Goal: Answer question/provide support

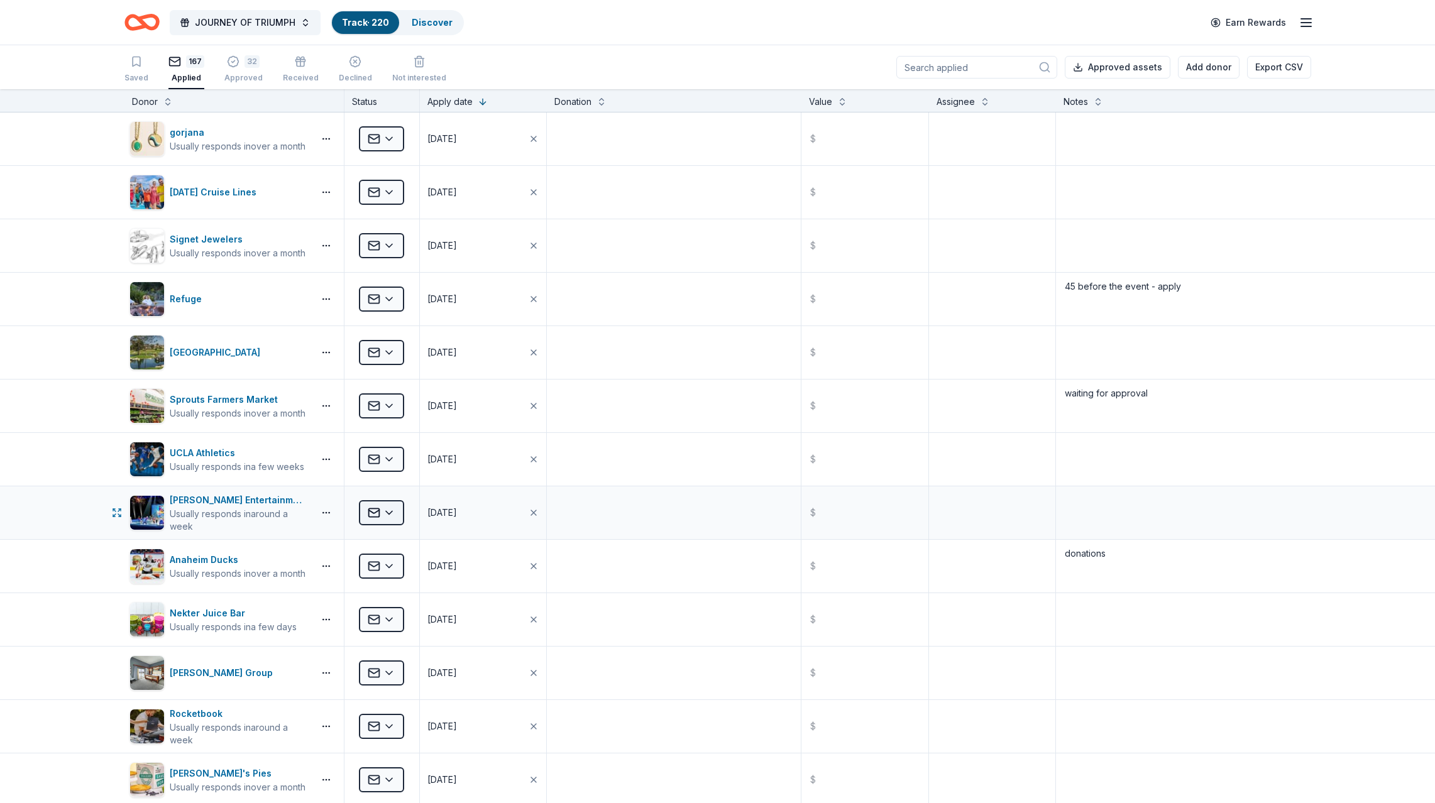
click at [376, 509] on html "JOURNEY OF TRIUMPH Track · 220 Discover Earn Rewards Saved 167 Applied 32 Appro…" at bounding box center [717, 401] width 1435 height 803
click at [395, 657] on div "Declined" at bounding box center [414, 661] width 104 height 23
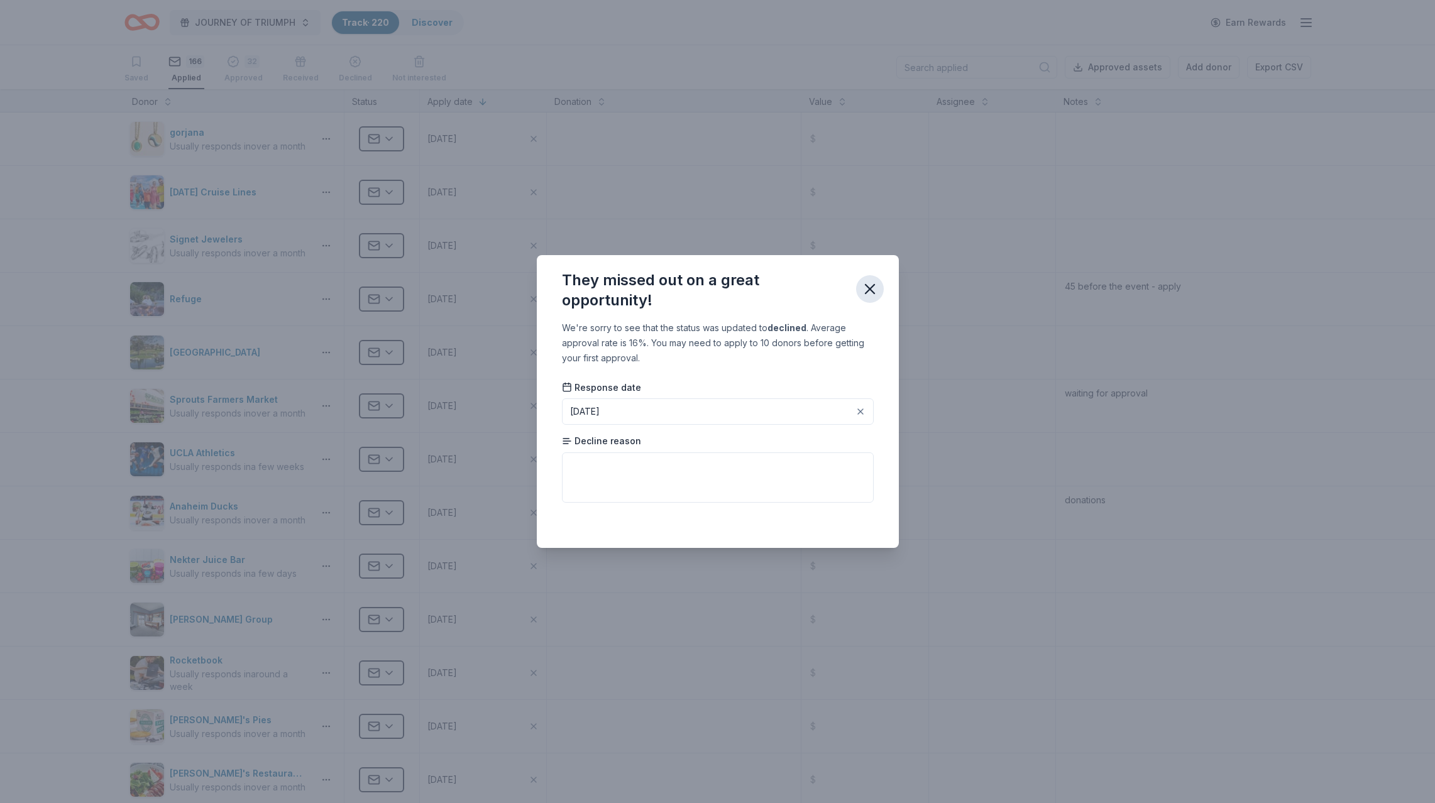
click at [865, 285] on icon "button" at bounding box center [869, 289] width 9 height 9
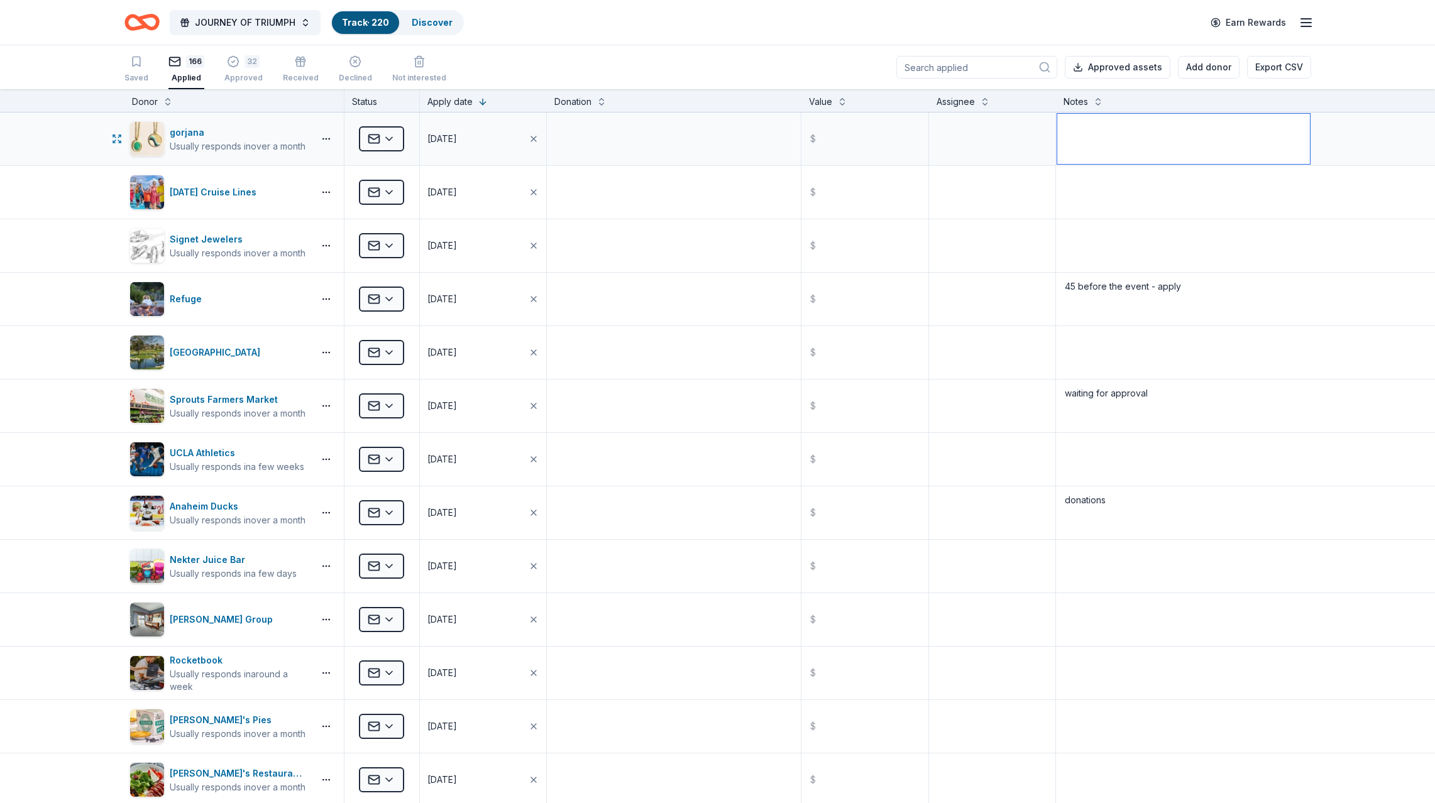
click at [1115, 143] on textarea at bounding box center [1183, 139] width 252 height 50
click at [1115, 148] on textarea "will get back" at bounding box center [1183, 139] width 252 height 50
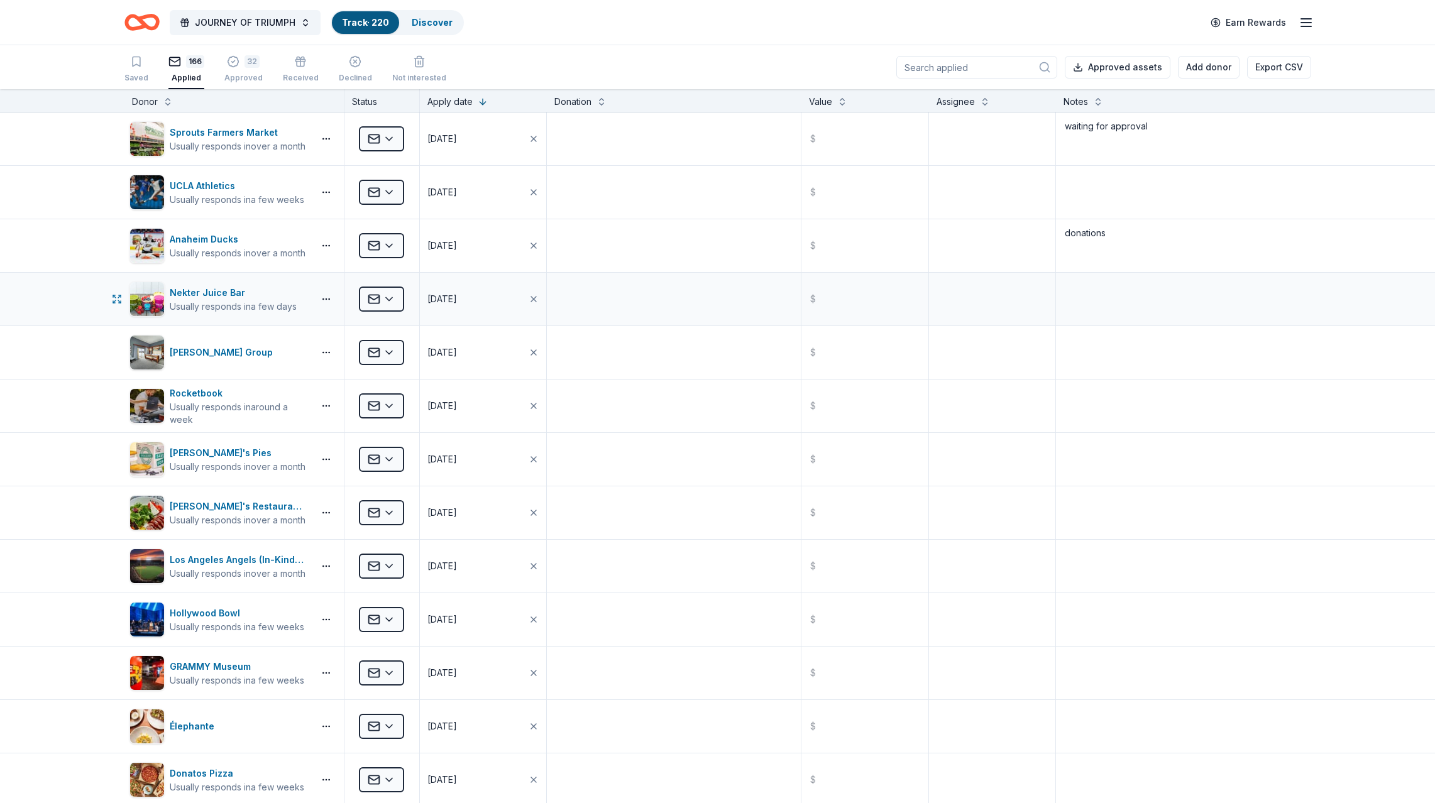
scroll to position [273, 0]
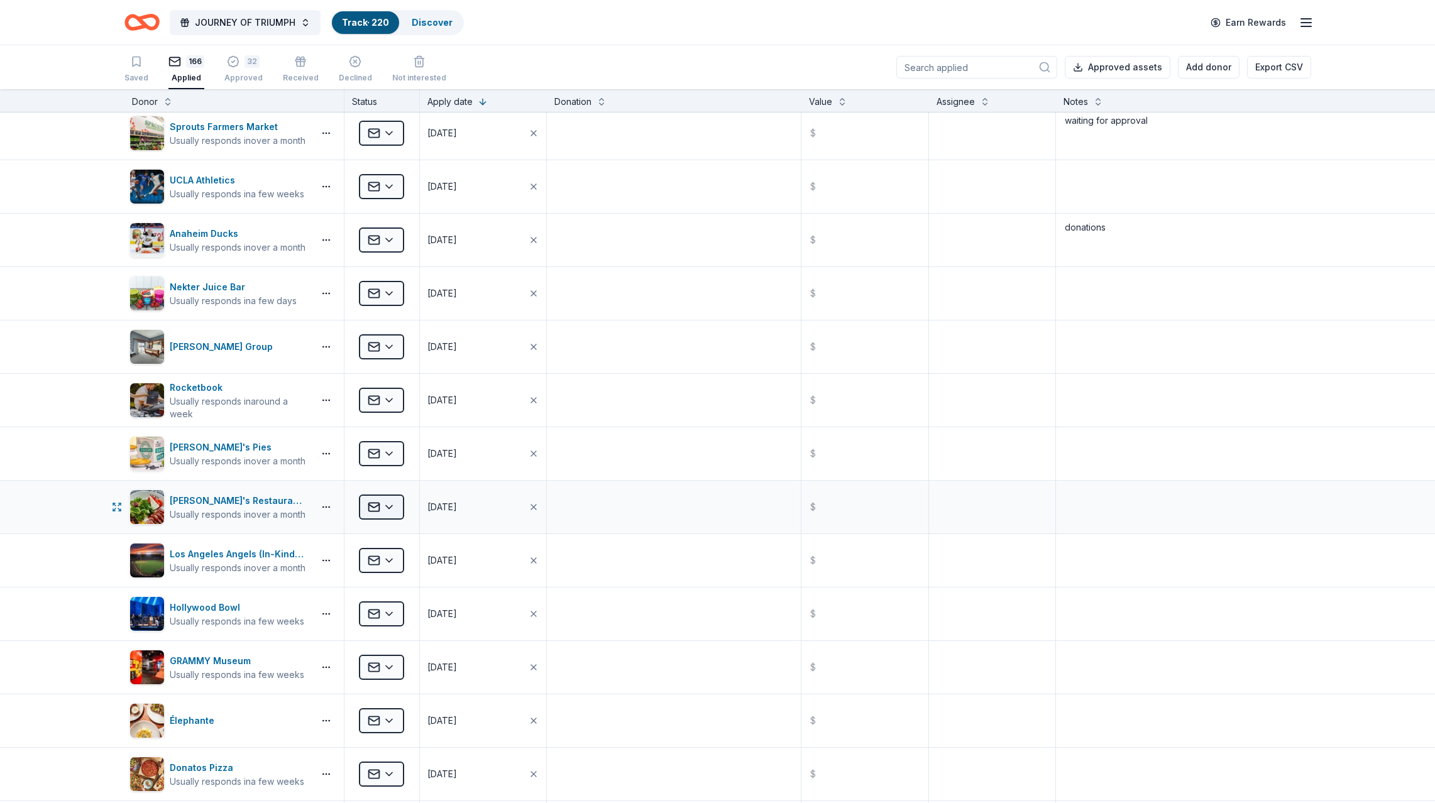
type textarea "will get back"
click at [379, 505] on html "JOURNEY OF TRIUMPH Track · 220 Discover Earn Rewards Saved 166 Applied 32 Appro…" at bounding box center [717, 401] width 1435 height 803
click at [401, 652] on div "Declined" at bounding box center [414, 655] width 104 height 23
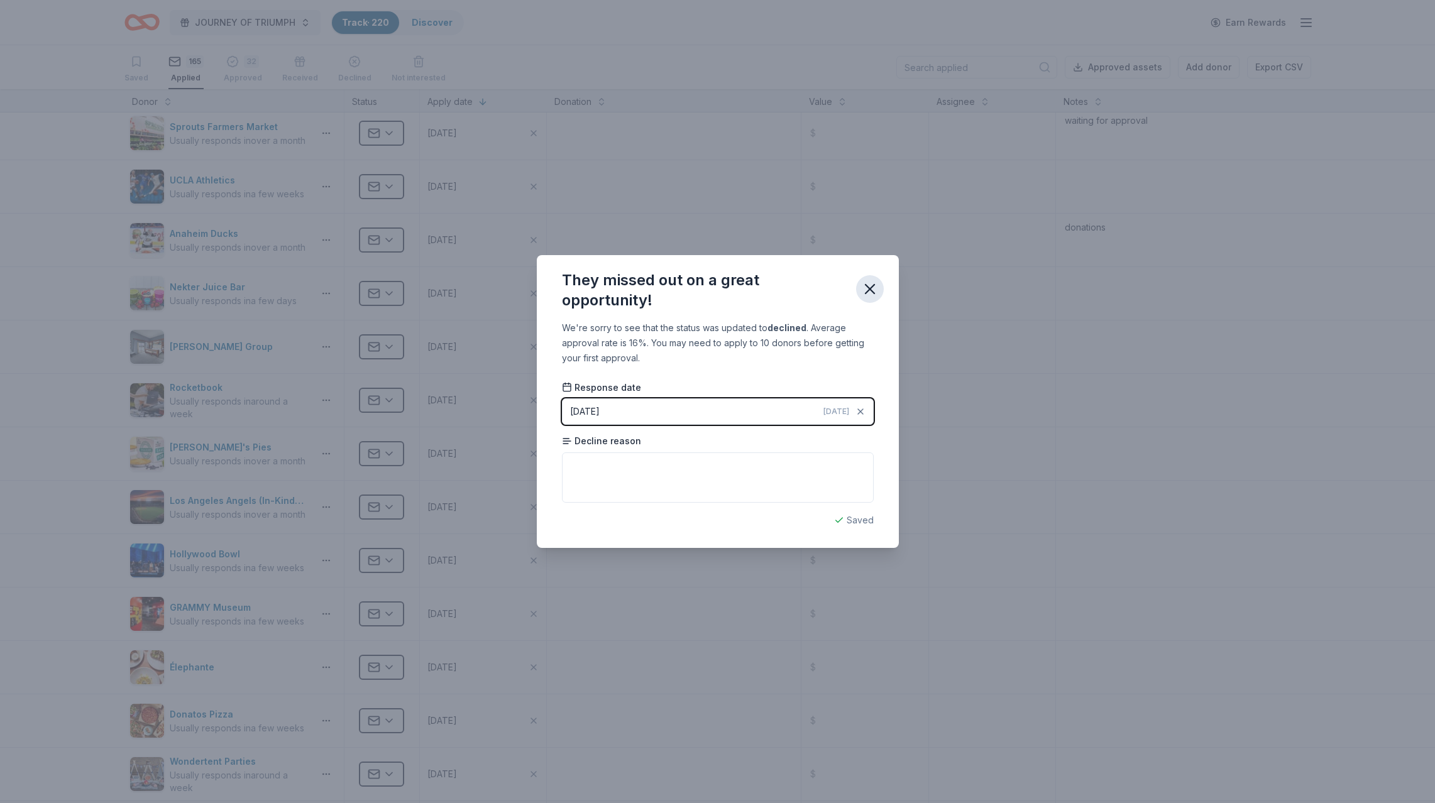
click at [866, 285] on icon "button" at bounding box center [870, 289] width 18 height 18
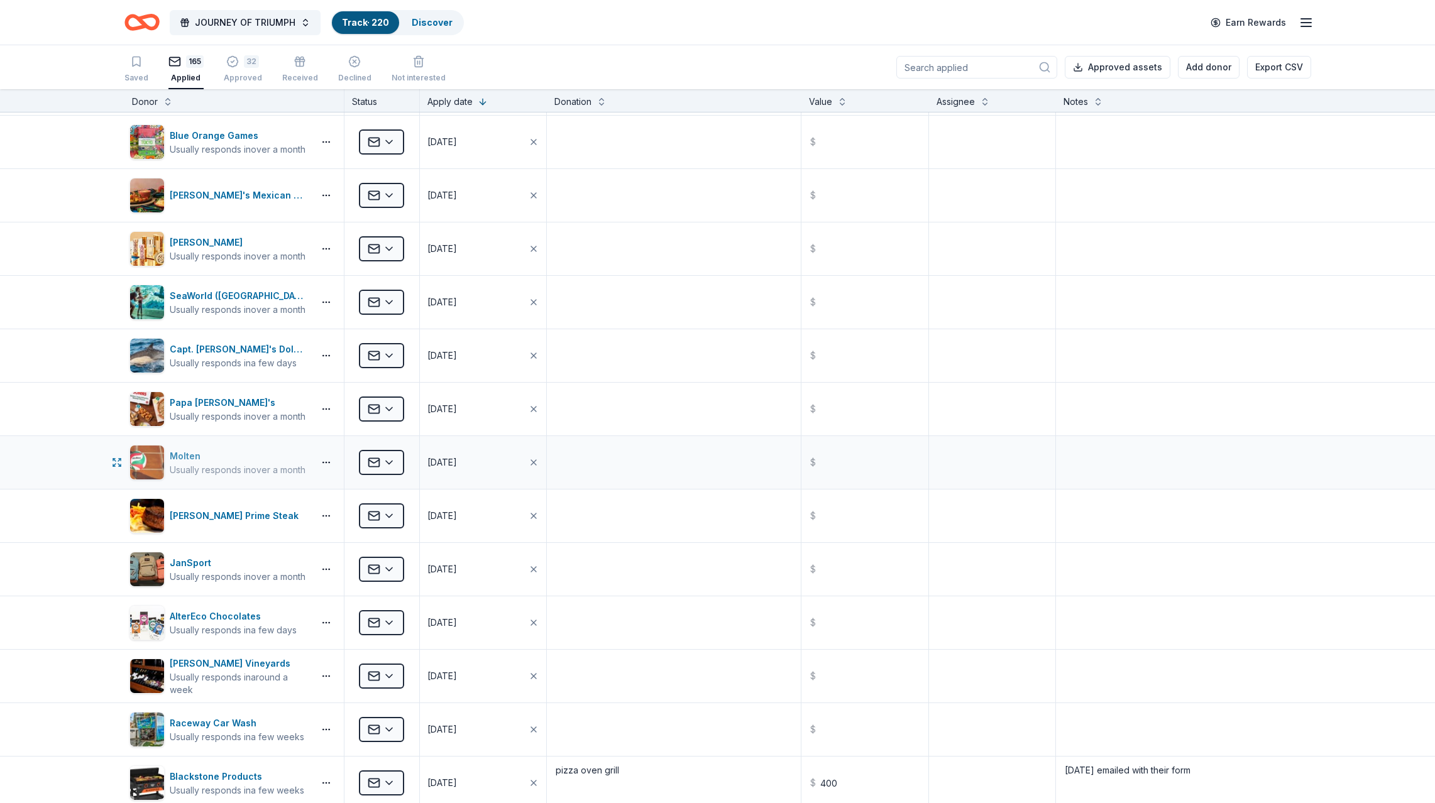
scroll to position [2190, 0]
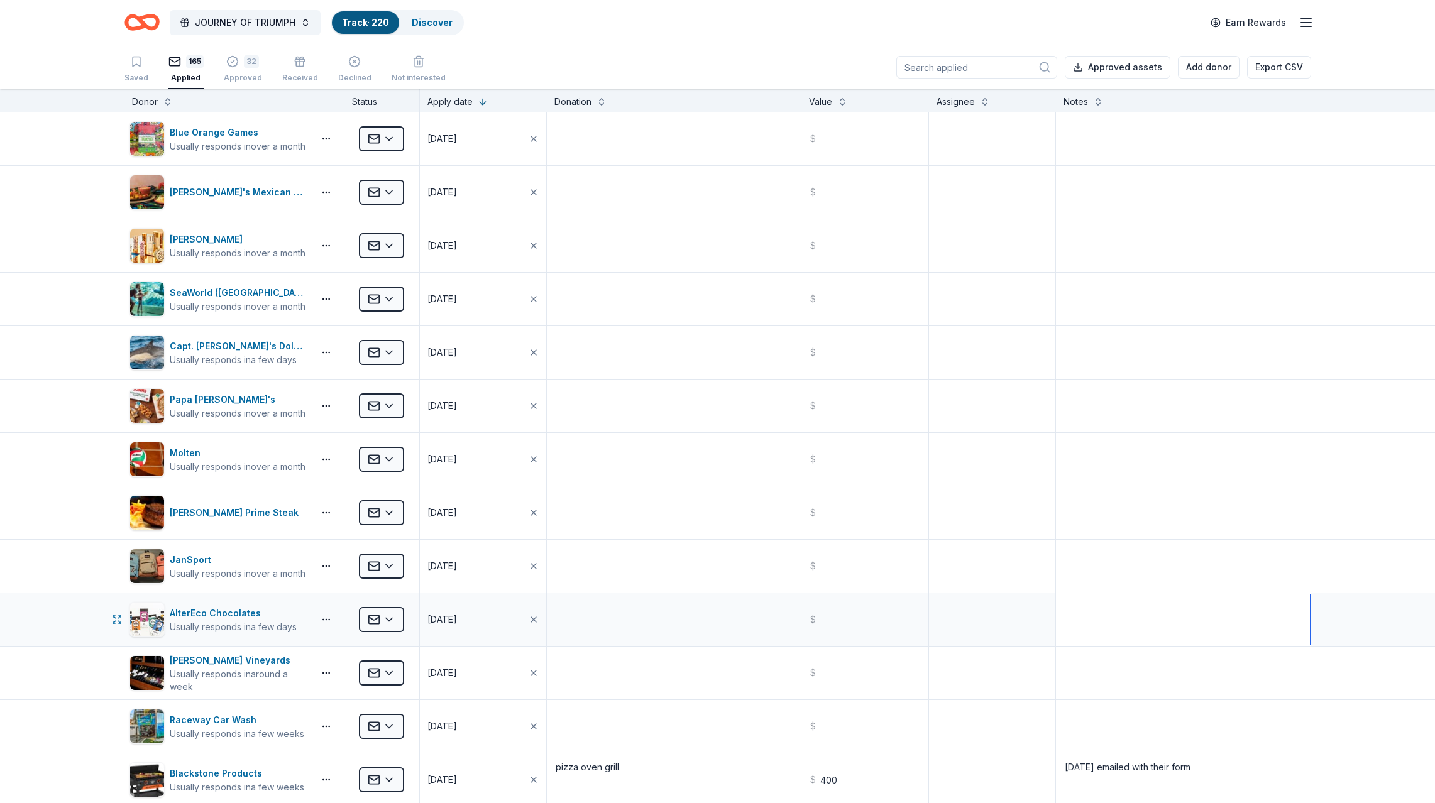
click at [1107, 630] on textarea at bounding box center [1183, 620] width 252 height 50
type textarea "hear back soon"
click at [1136, 541] on textarea at bounding box center [1183, 566] width 252 height 50
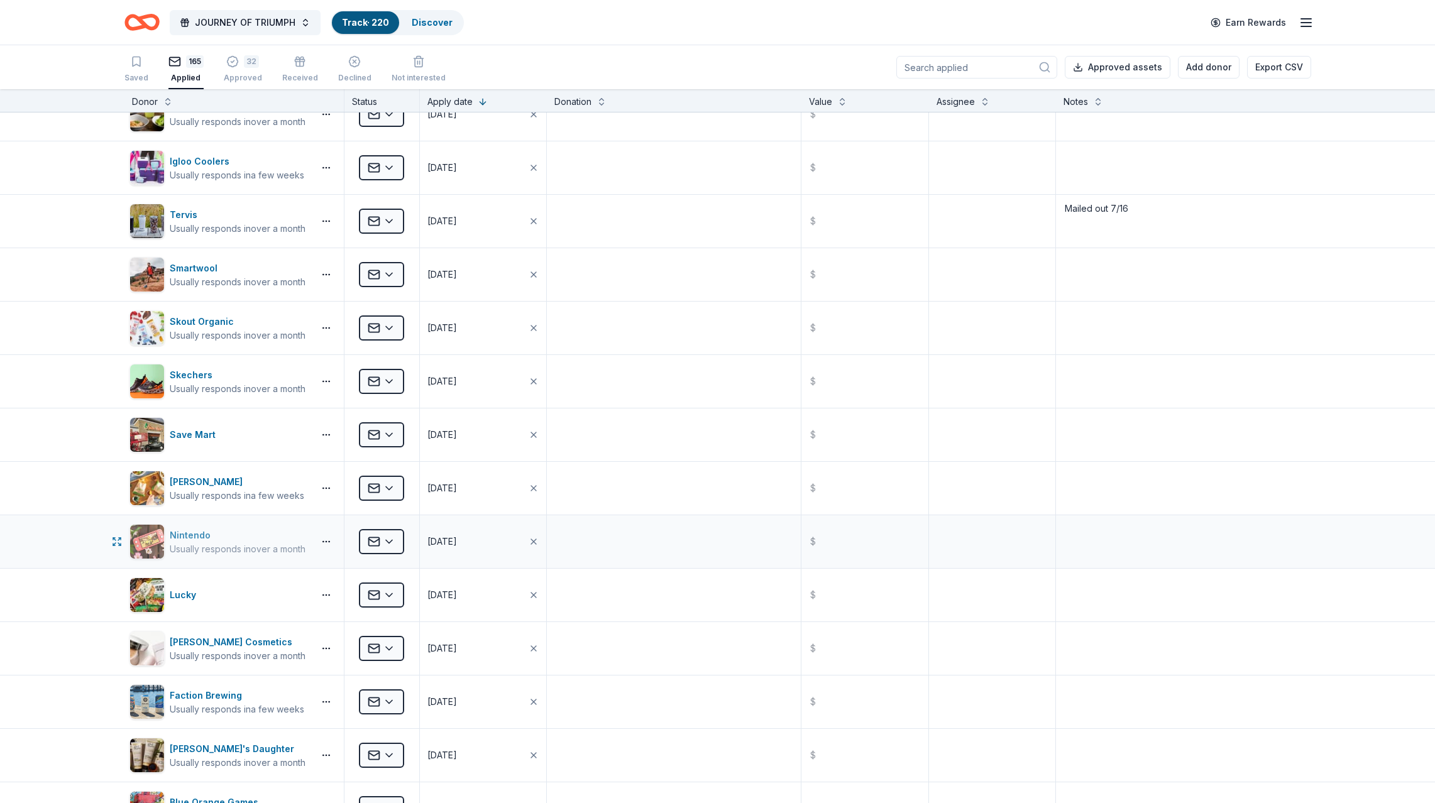
scroll to position [1519, 0]
click at [1130, 541] on textarea at bounding box center [1183, 543] width 252 height 50
type textarea "hear back soon"
click at [1074, 231] on textarea "Mailed out 7/16" at bounding box center [1183, 222] width 252 height 50
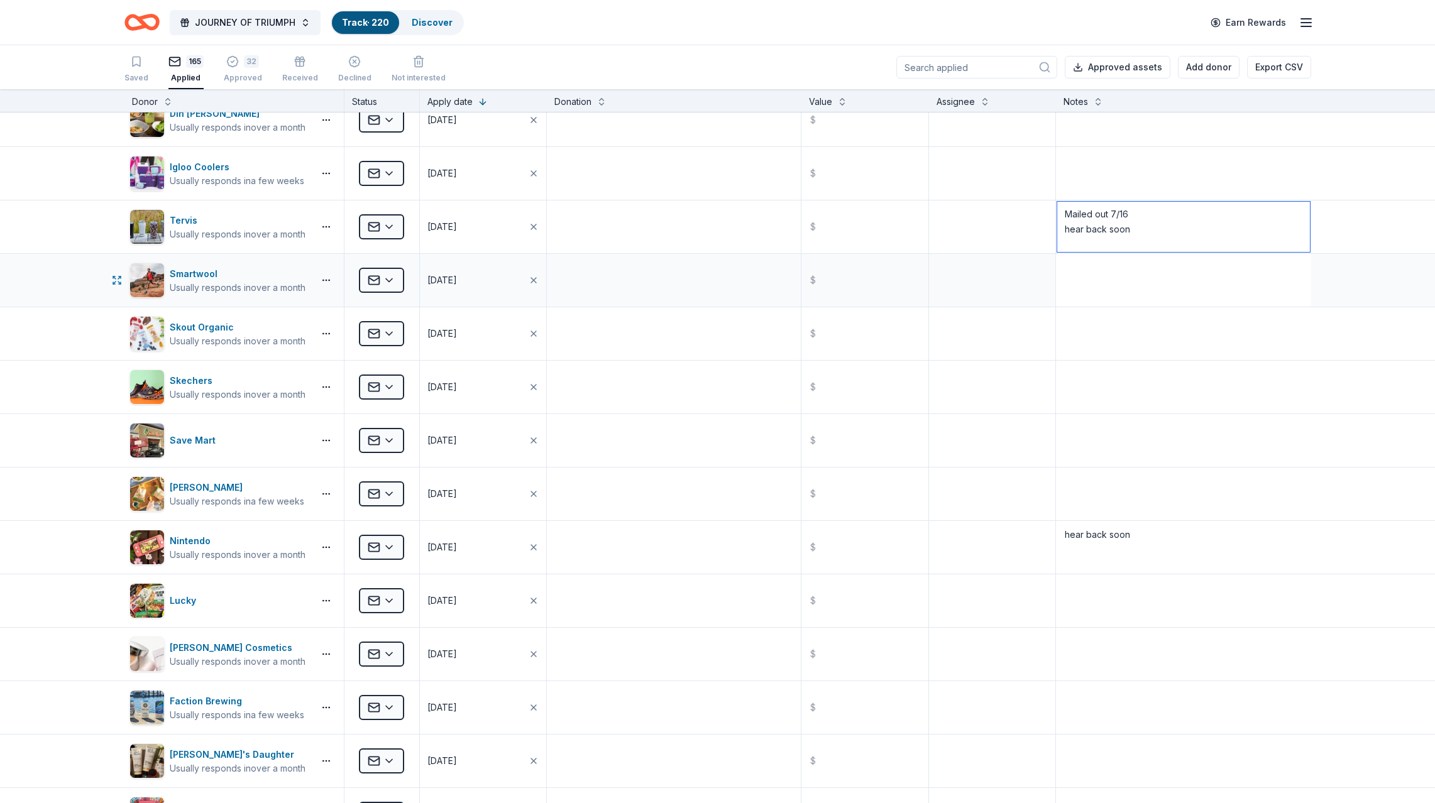
type textarea "Mailed out 7/16 hear back soon"
click at [1082, 283] on textarea at bounding box center [1183, 280] width 252 height 50
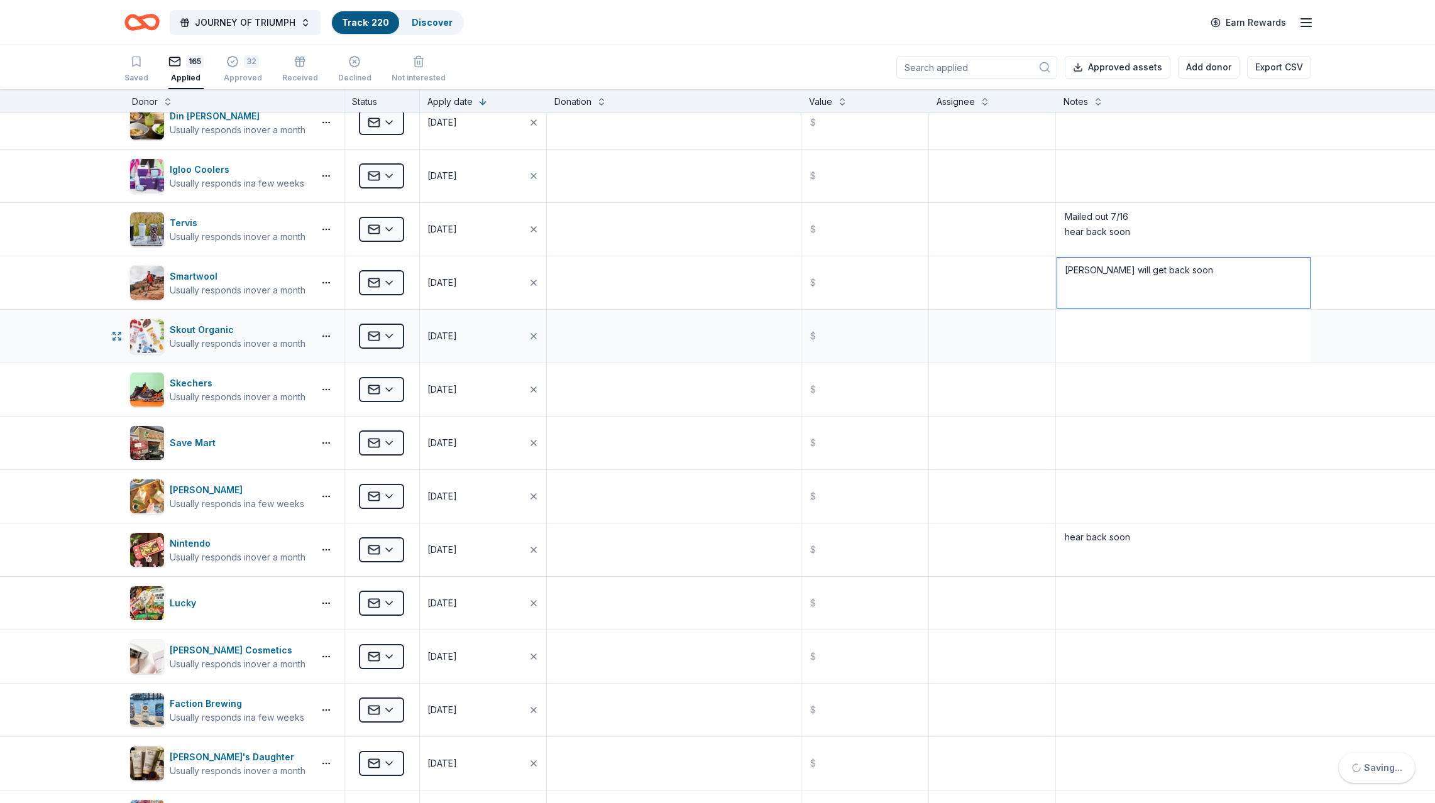
type textarea "[PERSON_NAME] will get back soon"
click at [1082, 333] on textarea at bounding box center [1183, 336] width 252 height 50
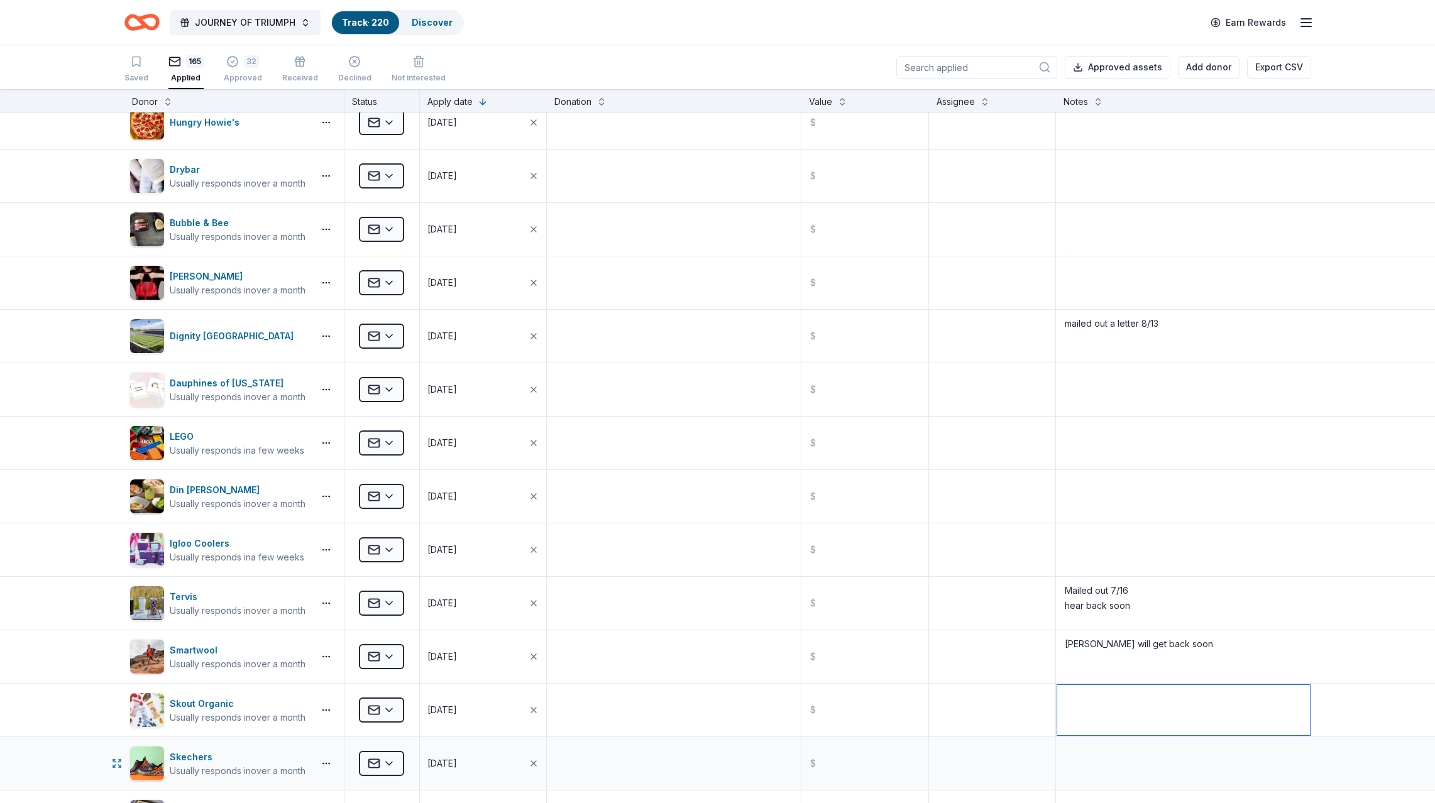
scroll to position [1136, 0]
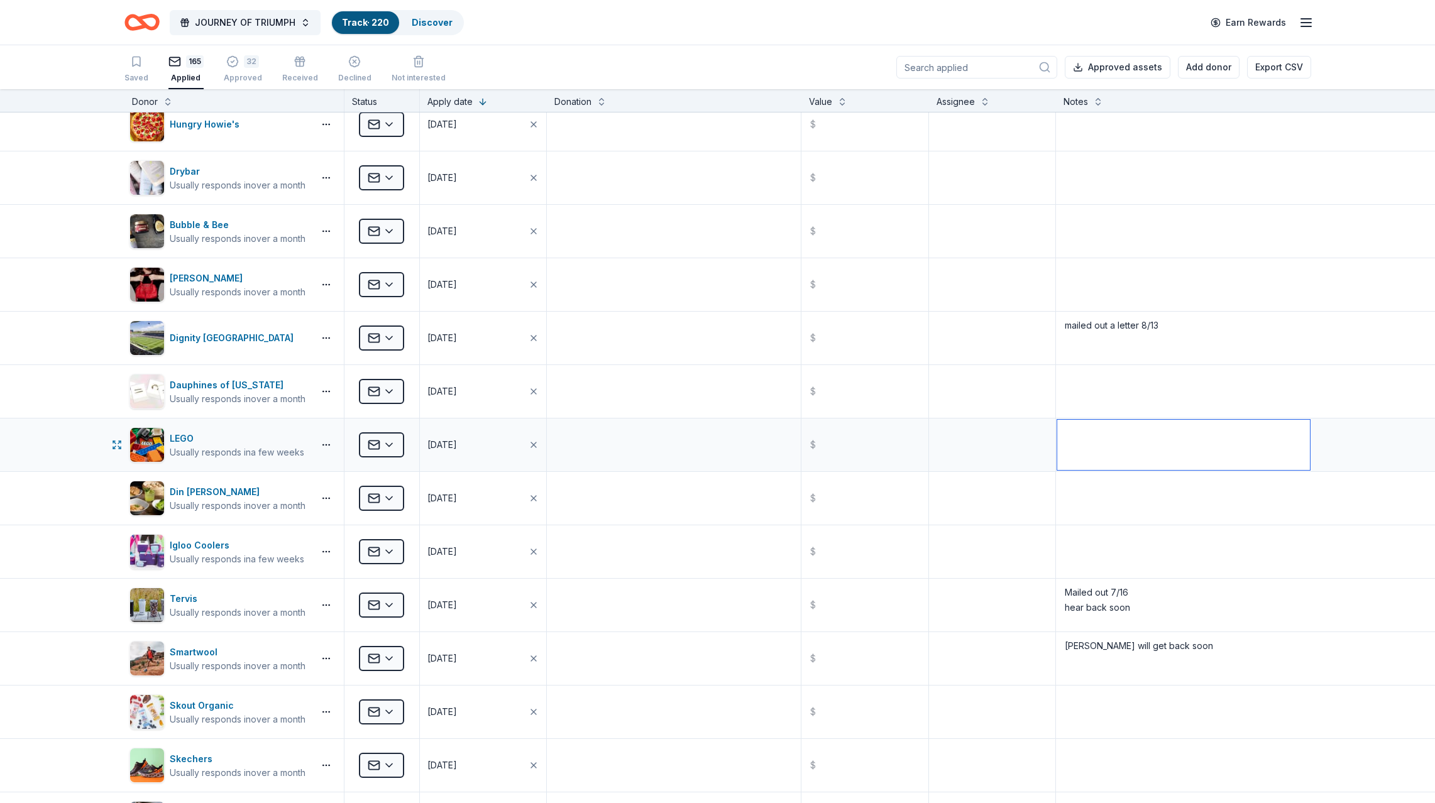
click at [1080, 455] on textarea at bounding box center [1183, 445] width 252 height 50
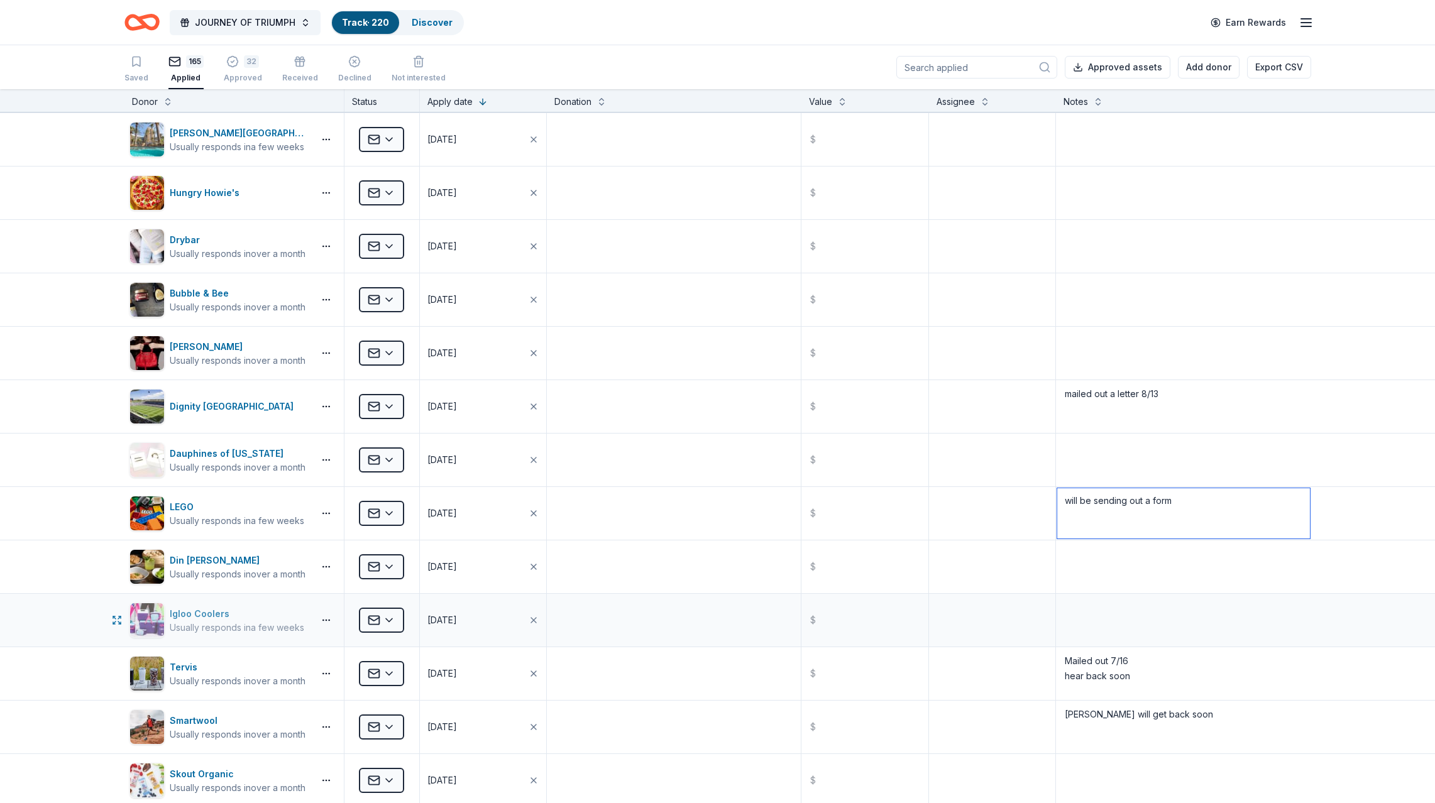
scroll to position [1058, 0]
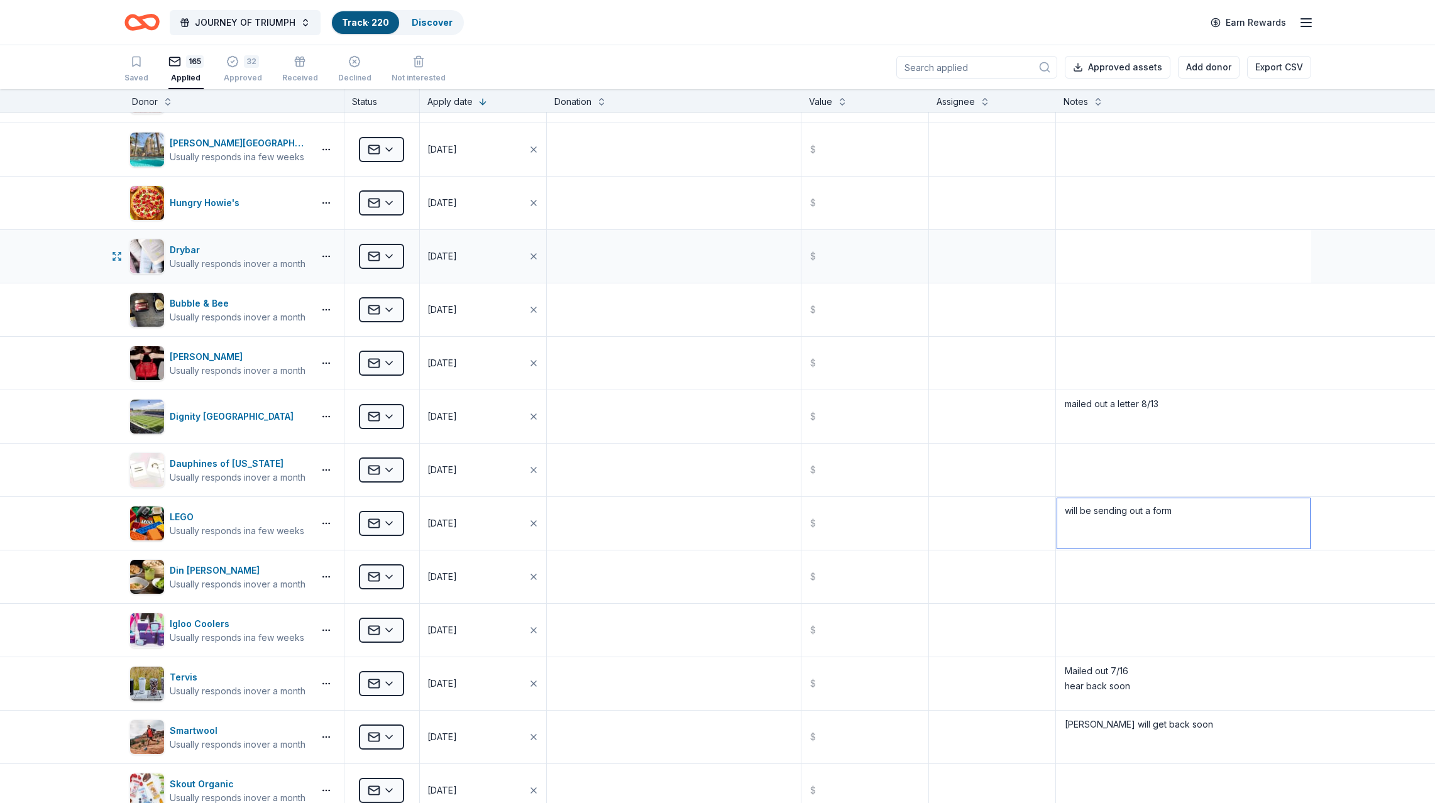
type textarea "will be sending out a form"
click at [1108, 256] on textarea at bounding box center [1183, 256] width 252 height 50
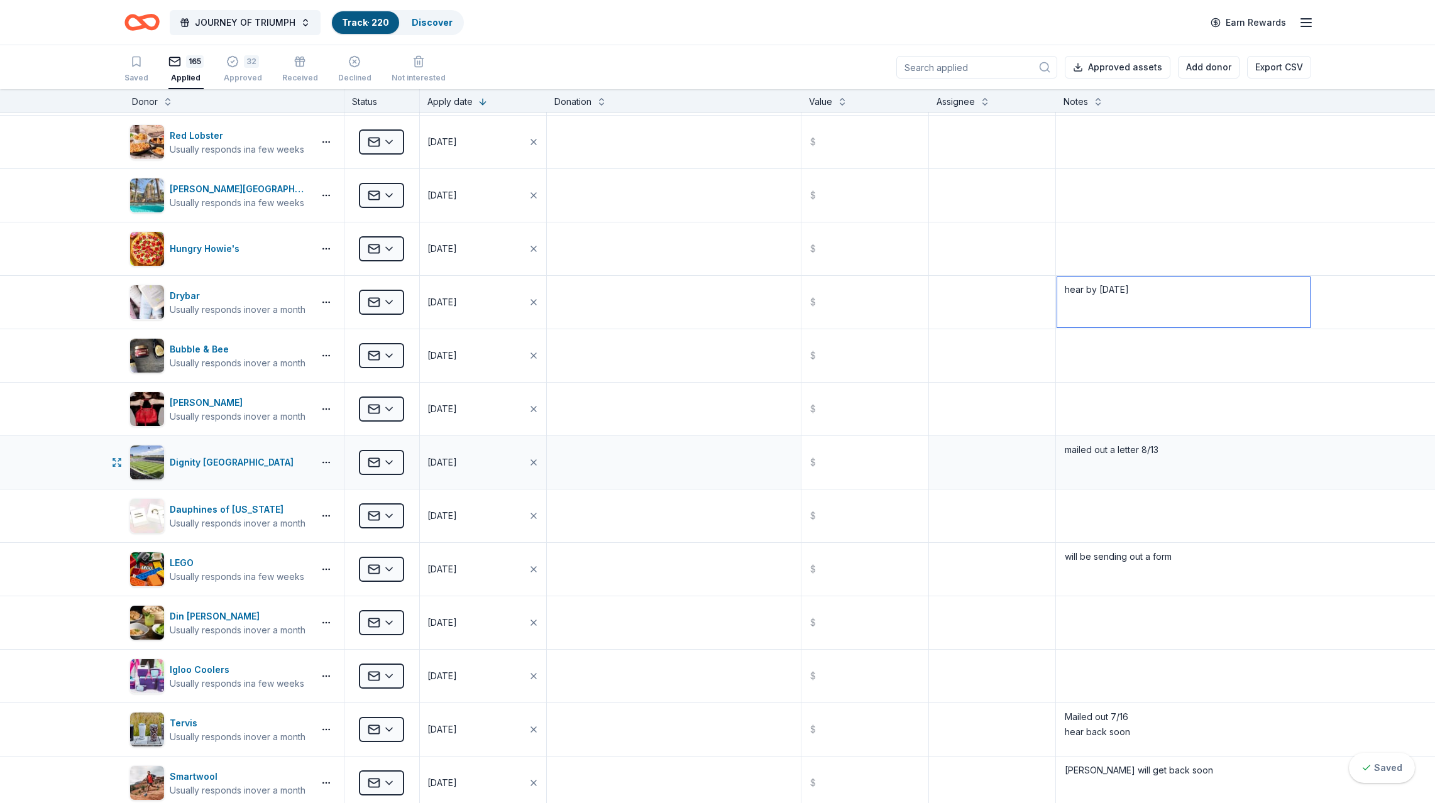
scroll to position [0, 0]
click at [637, 304] on textarea at bounding box center [673, 303] width 251 height 50
click at [1160, 307] on textarea "hear by [DATE]" at bounding box center [1183, 303] width 252 height 50
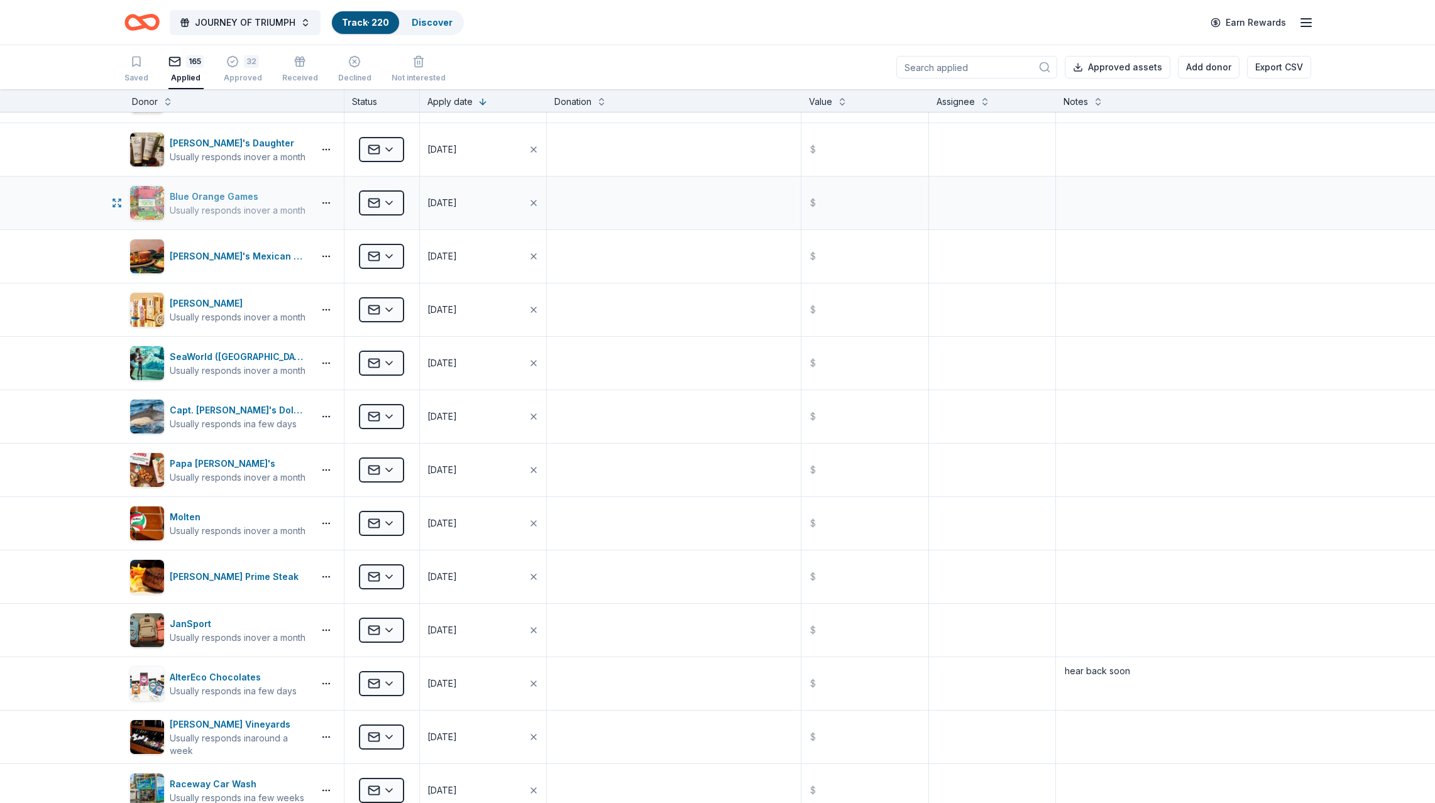
scroll to position [2149, 0]
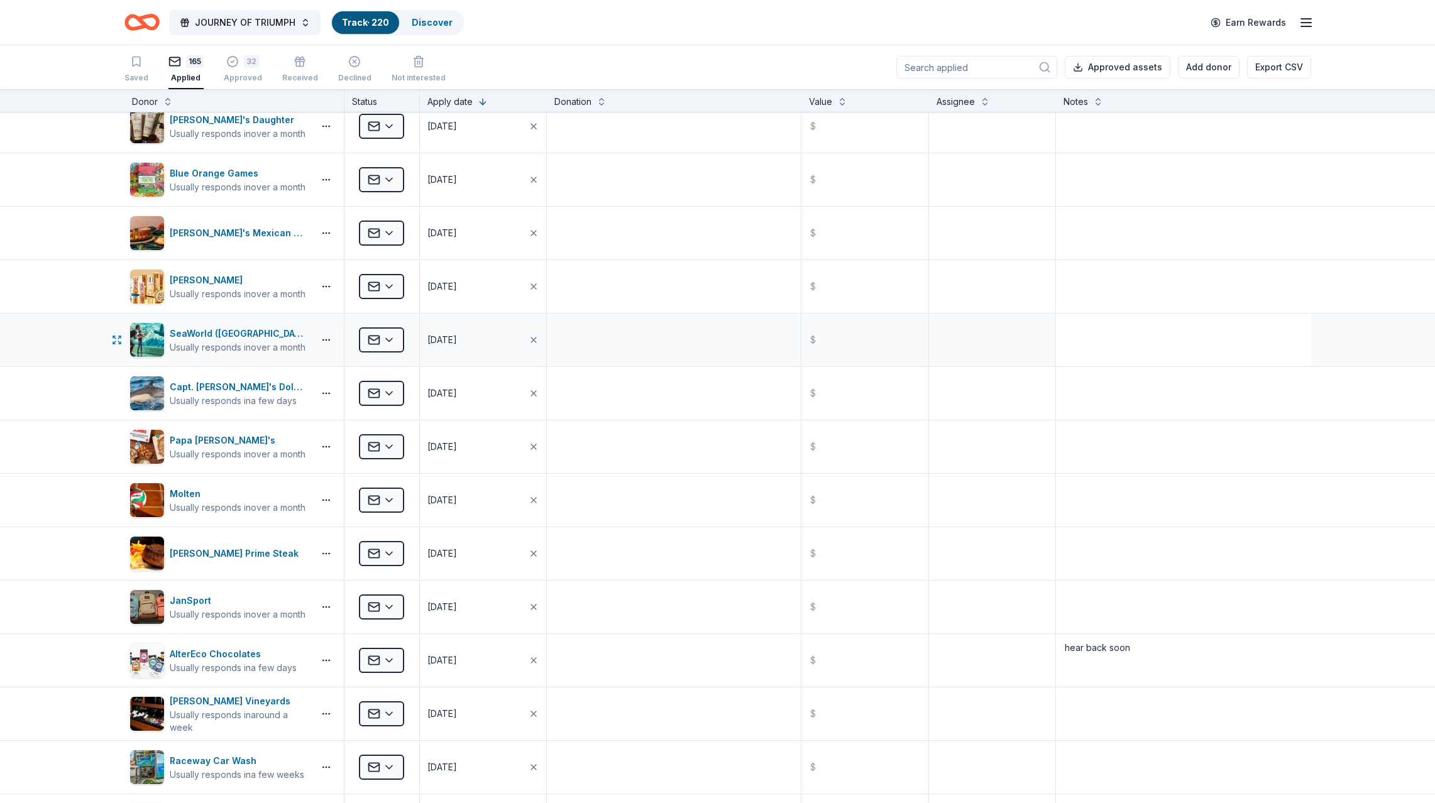
type textarea "hear by [DATE] as of 8/14"
click at [1127, 349] on textarea at bounding box center [1183, 340] width 252 height 50
type textarea "will get back"
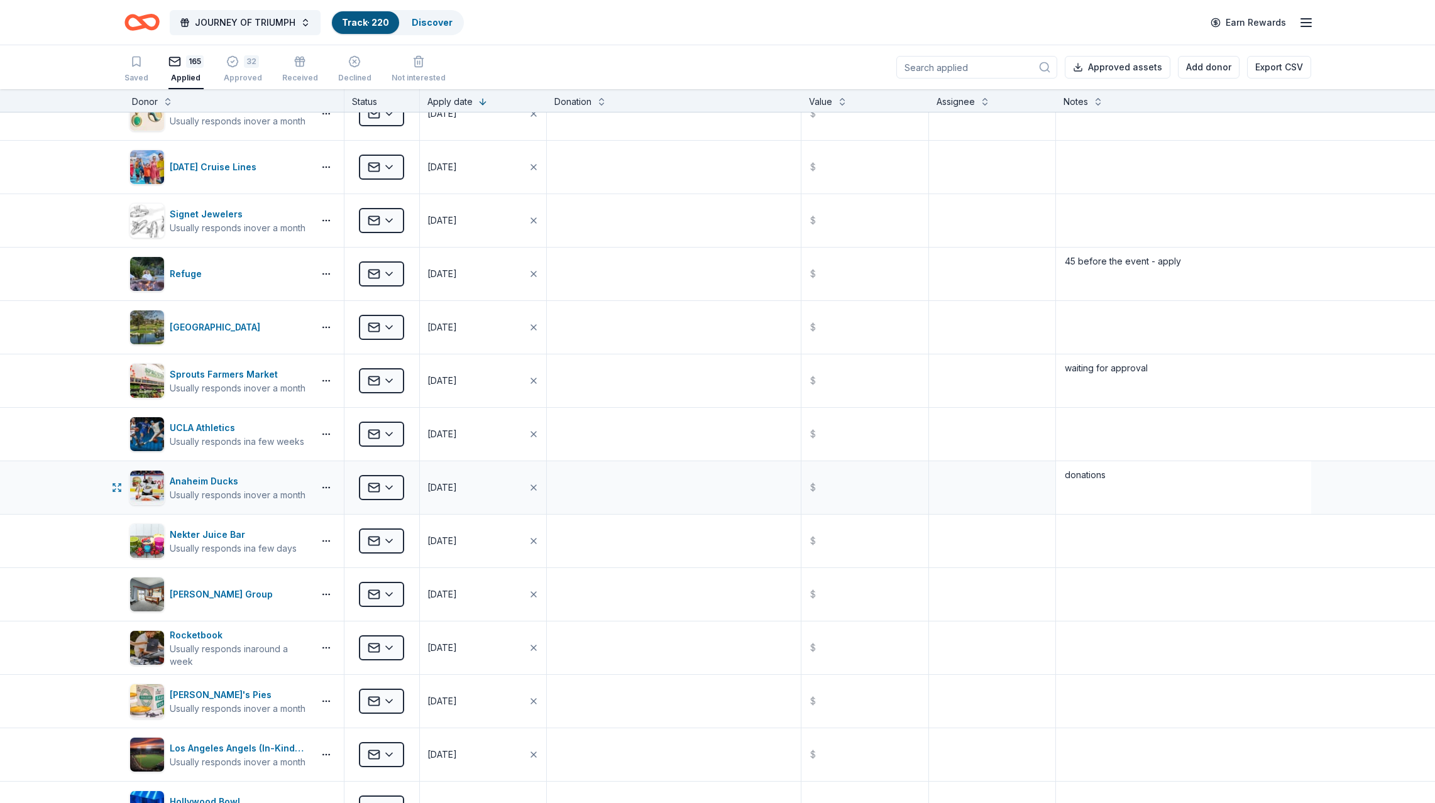
scroll to position [0, 0]
